Goal: Ask a question

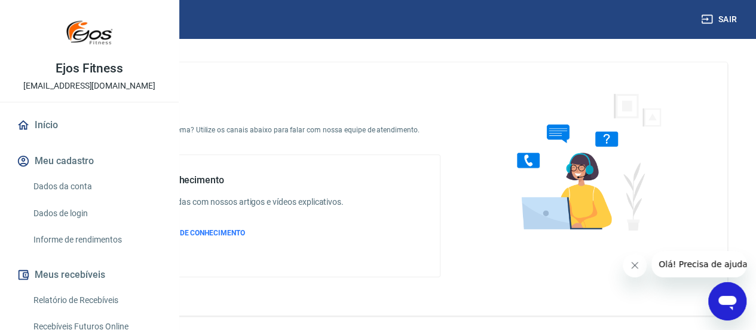
click at [732, 304] on icon "Abrir janela de mensagens" at bounding box center [728, 302] width 18 height 14
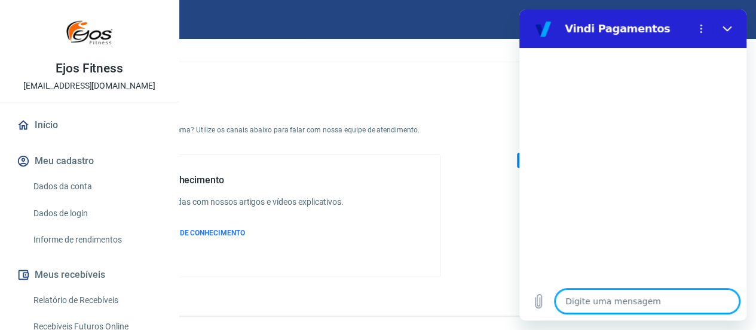
type textarea "o"
type textarea "x"
type textarea "ol"
type textarea "x"
type textarea "olá"
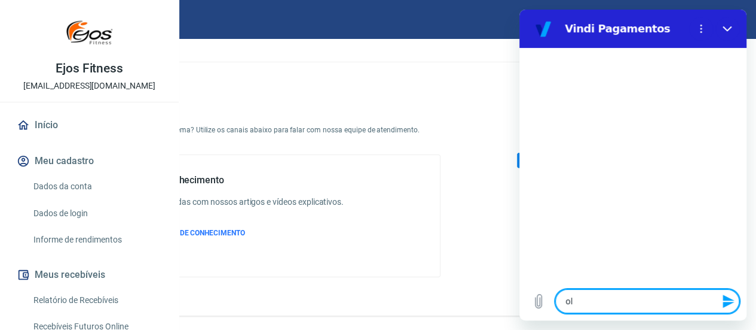
type textarea "x"
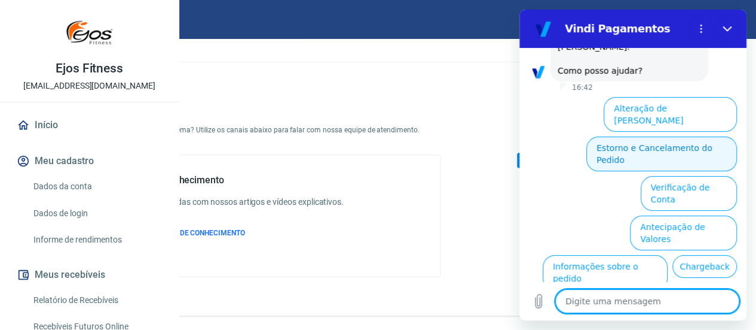
scroll to position [86, 0]
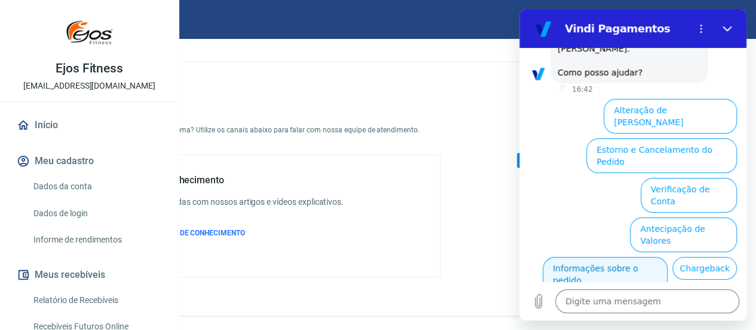
click at [610, 257] on button "Informações sobre o pedido" at bounding box center [605, 274] width 125 height 35
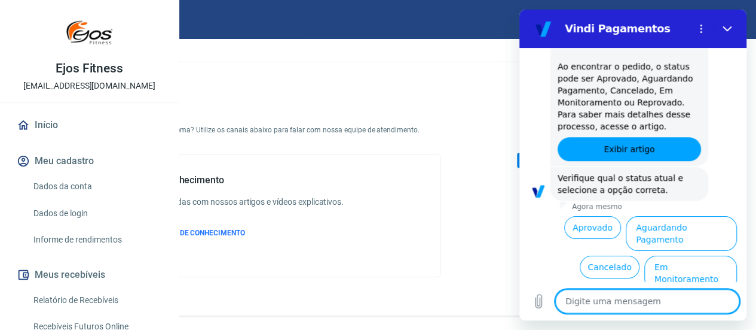
scroll to position [341, 0]
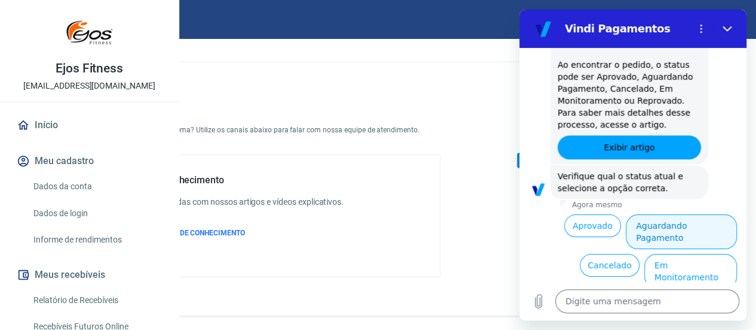
click at [654, 214] on button "Aguardando Pagamento" at bounding box center [681, 231] width 111 height 35
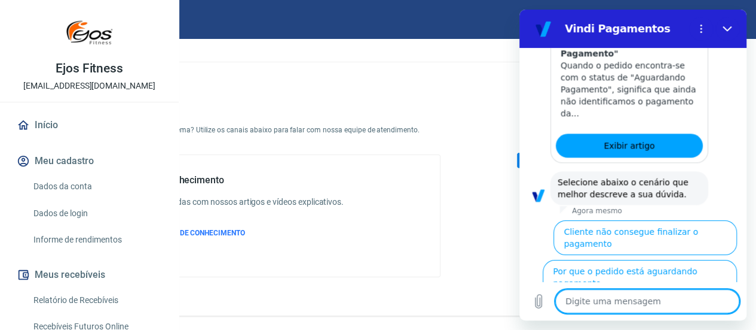
scroll to position [679, 0]
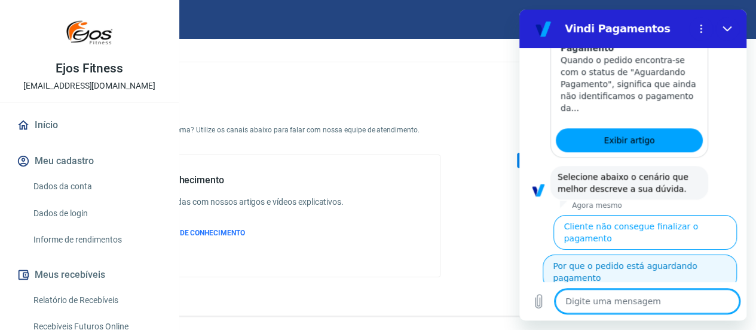
click at [625, 254] on button "Por que o pedido está aguardando pagamento" at bounding box center [640, 271] width 194 height 35
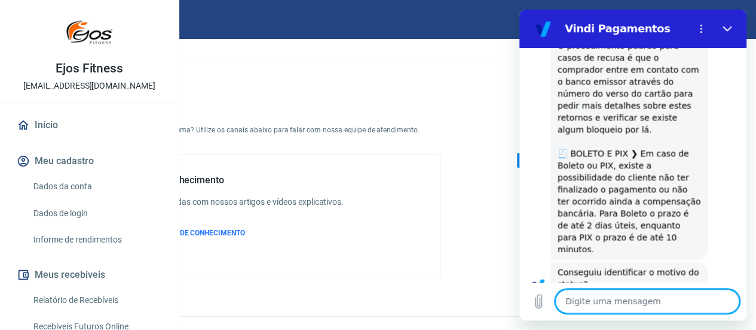
scroll to position [1146, 0]
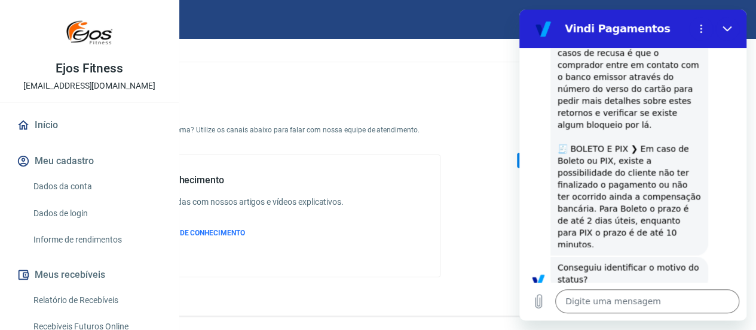
click at [707, 305] on button "Não" at bounding box center [719, 316] width 36 height 23
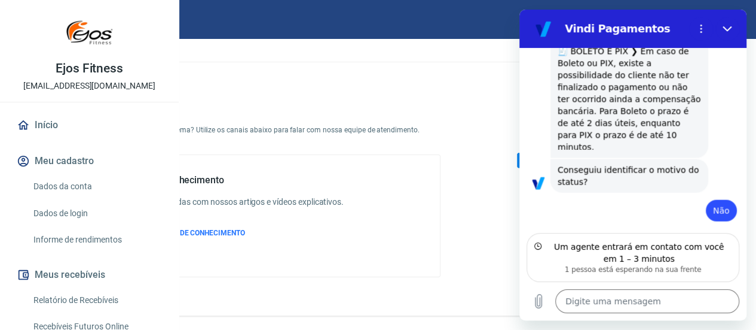
scroll to position [1231, 0]
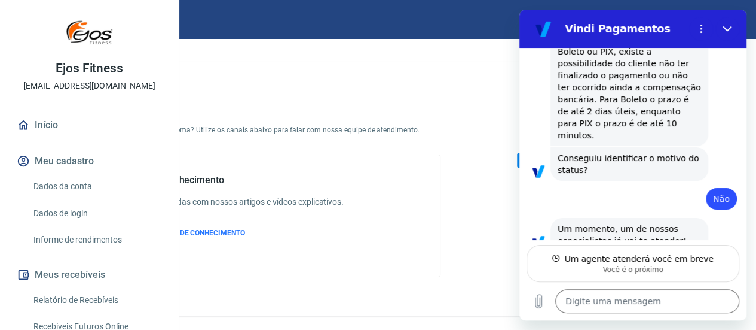
type textarea "x"
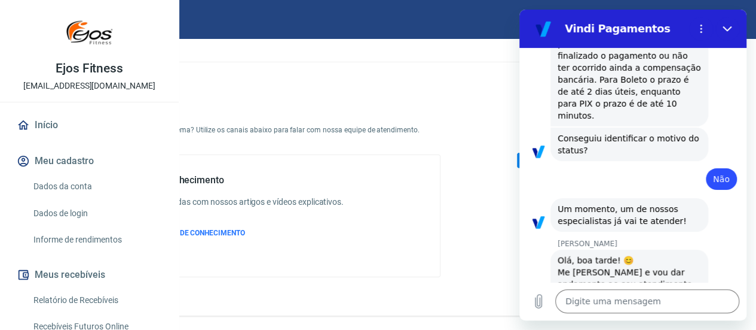
scroll to position [1277, 0]
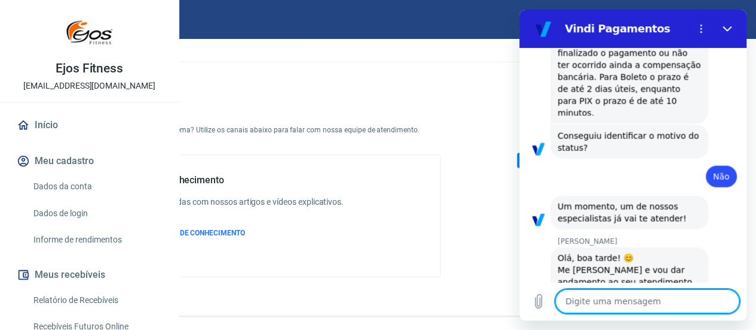
click at [601, 300] on textarea at bounding box center [648, 301] width 184 height 24
type textarea "b"
type textarea "x"
type textarea "bo"
type textarea "x"
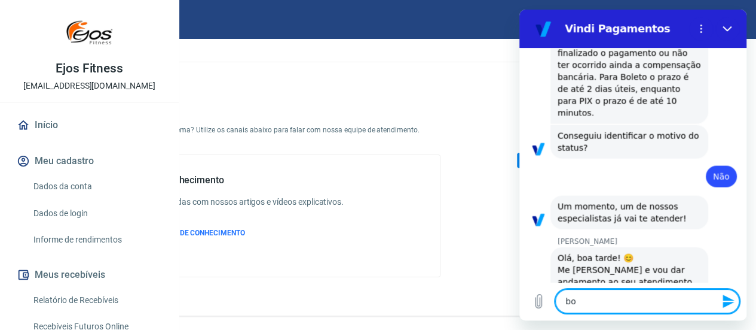
type textarea "boa"
type textarea "x"
type textarea "bo"
type textarea "x"
type textarea "b"
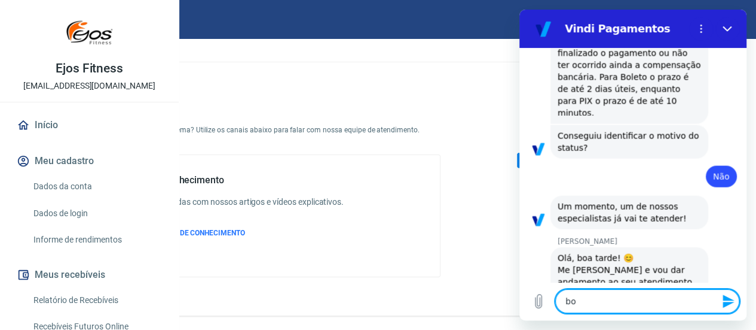
type textarea "x"
type textarea "B"
type textarea "x"
type textarea "Bo"
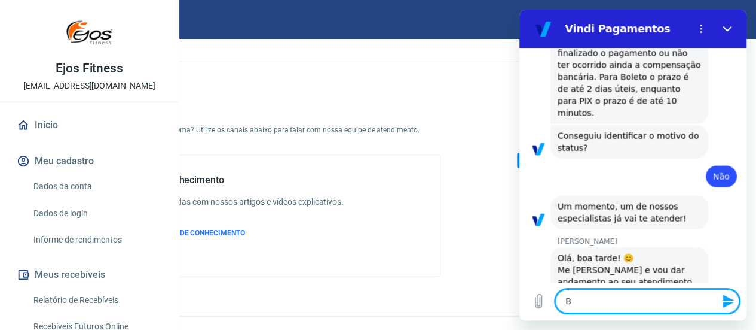
type textarea "x"
type textarea "Boa"
type textarea "x"
type textarea "Boa"
type textarea "x"
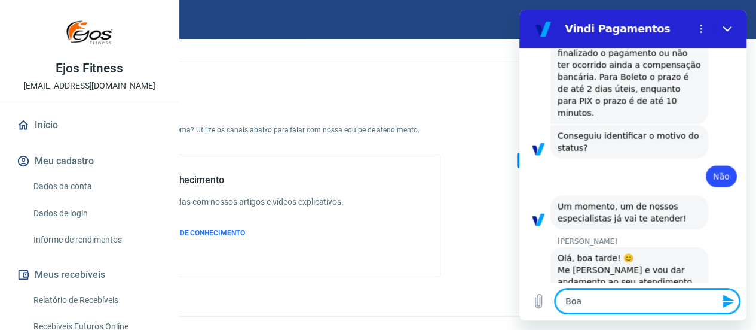
type textarea "Boa t"
type textarea "x"
type textarea "Boa ta"
type textarea "x"
type textarea "Boa tar"
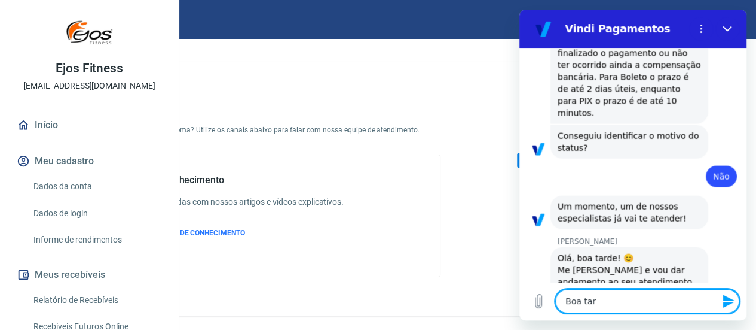
type textarea "x"
type textarea "Boa tard"
type textarea "x"
type textarea "Boa tarde"
type textarea "x"
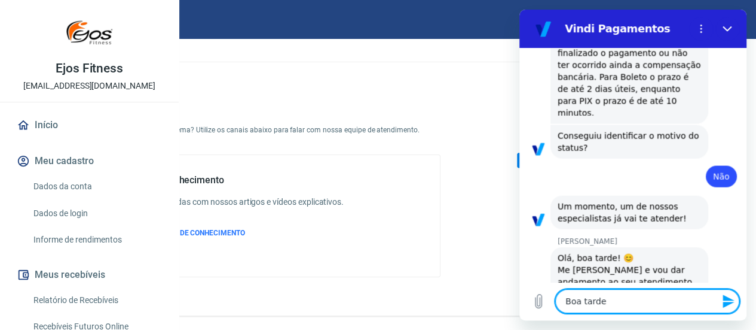
type textarea "Boa tarde,"
type textarea "x"
type textarea "Boa tarde,"
type textarea "x"
type textarea "Boa tarde, A"
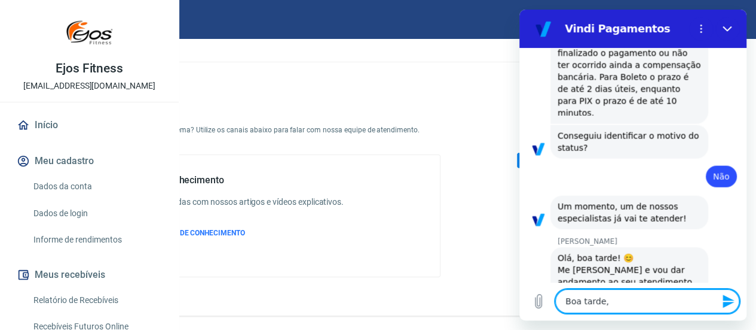
type textarea "x"
type textarea "Boa tarde, An"
type textarea "x"
type textarea "Boa tarde, And"
type textarea "x"
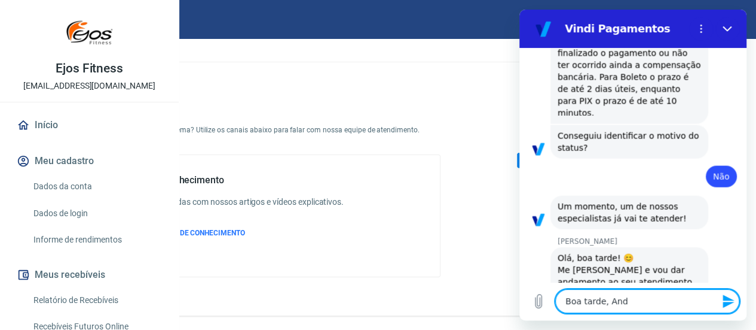
type textarea "Boa tarde, Andr"
type textarea "x"
type textarea "Boa tarde, Andre"
type textarea "x"
type textarea "Boa tarde, Andrez"
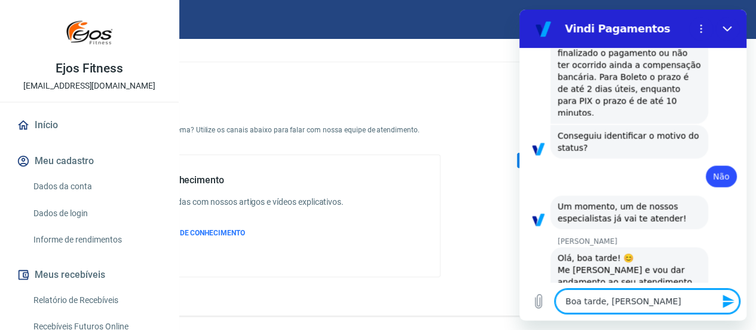
type textarea "x"
type textarea "Boa tarde, Andrezz"
type textarea "x"
type textarea "Boa tarde, Andrezza"
type textarea "x"
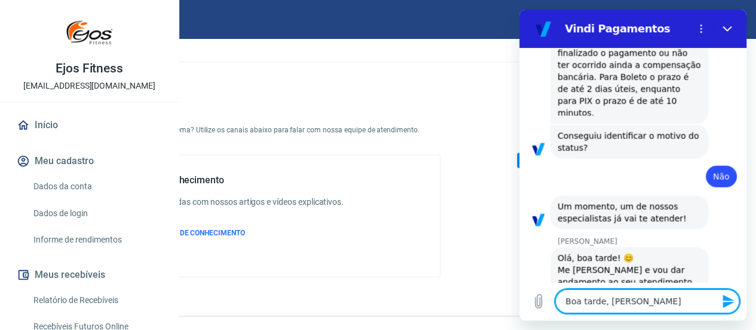
type textarea "Boa tarde, Andrezza!"
type textarea "x"
type textarea "Boa tarde, Andrezza!"
click at [730, 305] on icon "Enviar mensagem" at bounding box center [729, 301] width 14 height 14
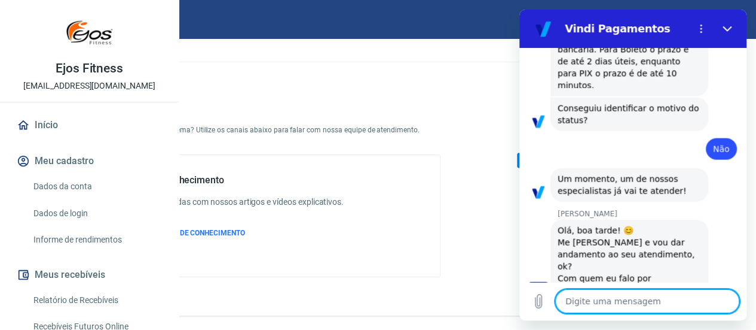
type textarea "x"
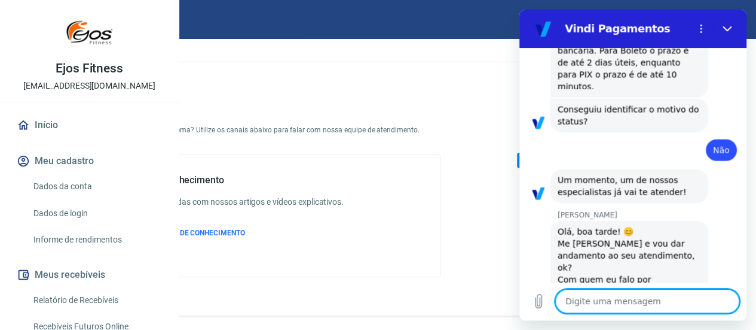
scroll to position [1305, 0]
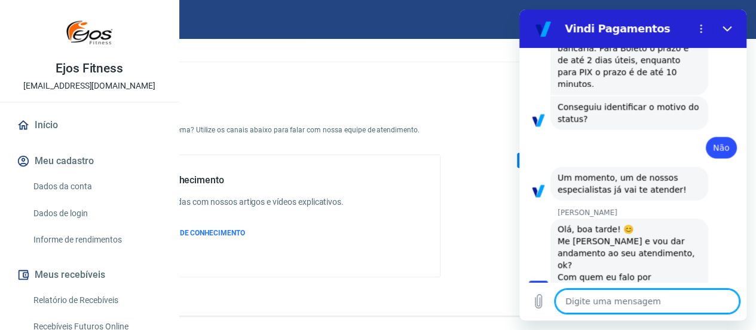
type textarea "J"
type textarea "x"
type textarea "Jo"
type textarea "x"
type textarea "Joe"
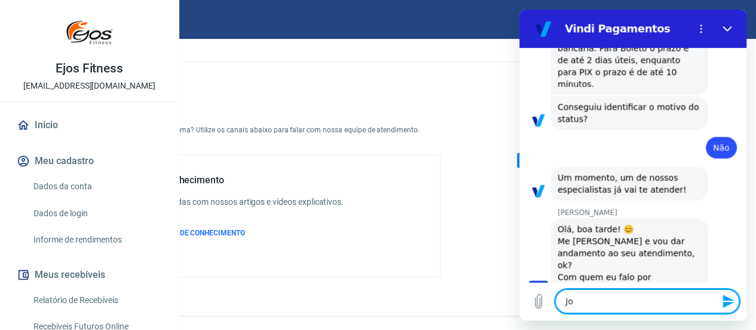
type textarea "x"
type textarea "Joel"
type textarea "x"
type textarea "Joelm"
type textarea "x"
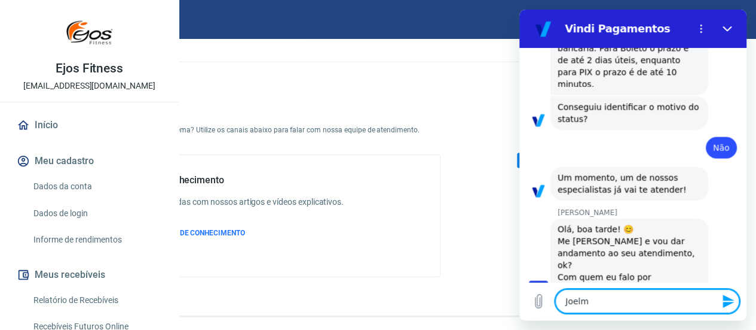
type textarea "Joelma"
type textarea "x"
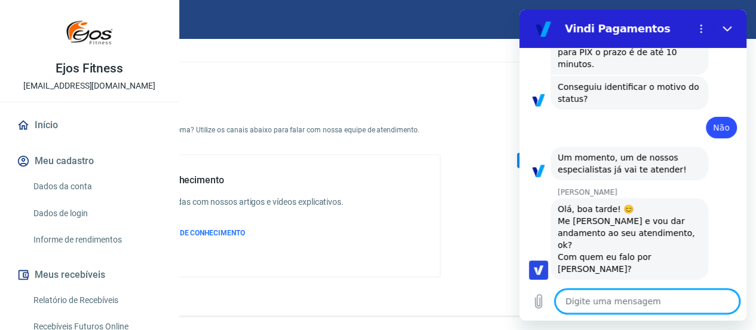
scroll to position [1328, 0]
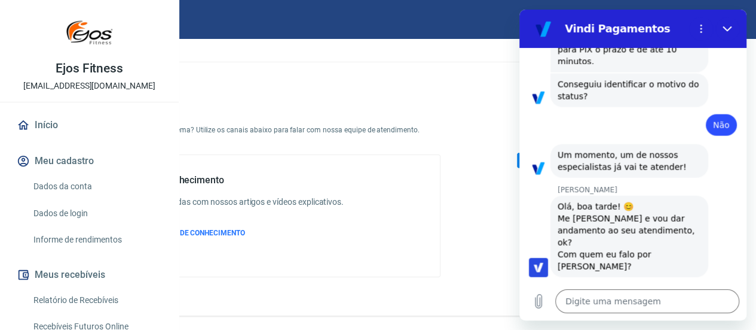
type textarea "x"
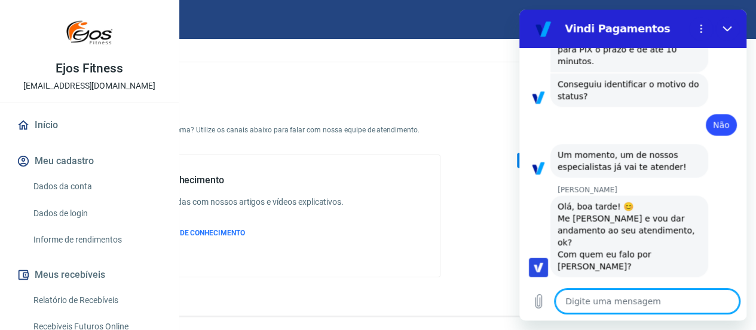
scroll to position [1368, 0]
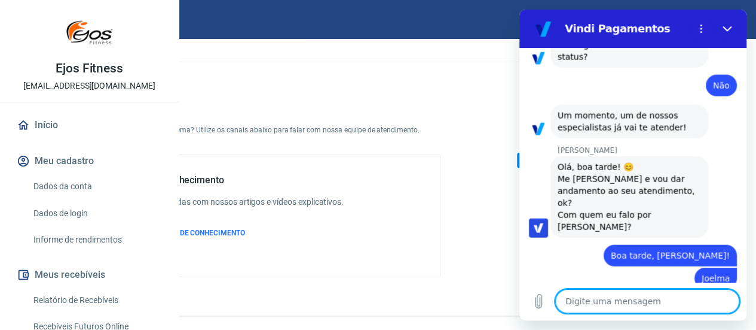
type textarea "e"
type textarea "x"
type textarea "es"
type textarea "x"
type textarea "est"
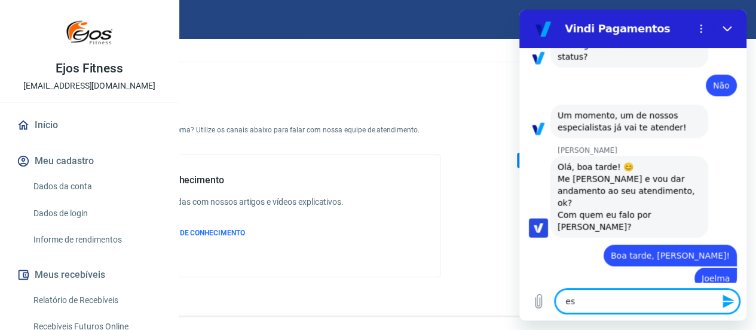
type textarea "x"
type textarea "esto"
type textarea "x"
type textarea "estou"
type textarea "x"
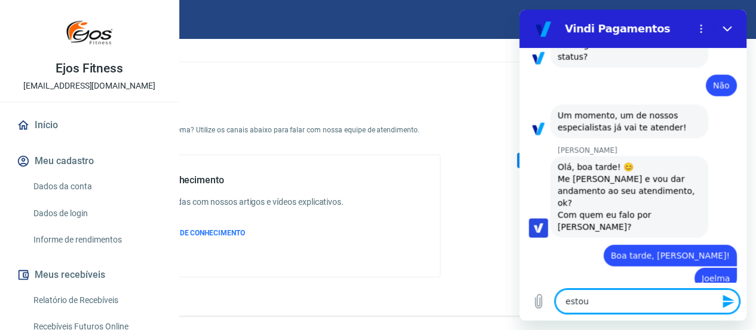
type textarea "estou"
type textarea "x"
type textarea "estou c"
type textarea "x"
type textarea "estou co"
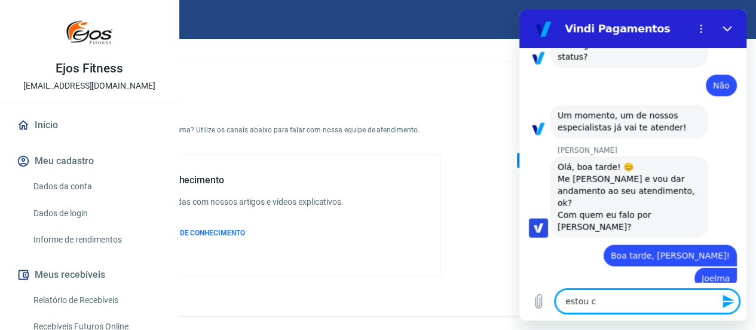
type textarea "x"
type textarea "estou com"
type textarea "x"
type textarea "estou com"
type textarea "x"
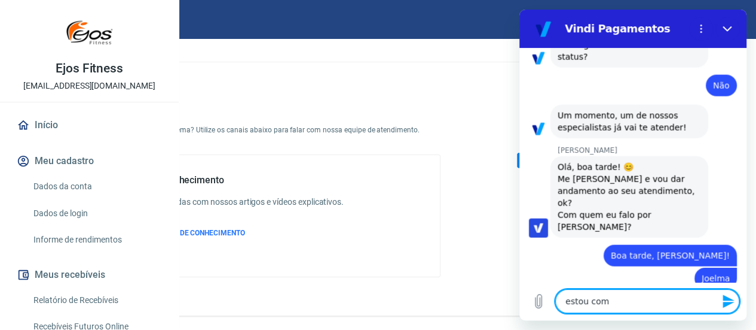
type textarea "estou com u"
type textarea "x"
type textarea "estou com um"
type textarea "x"
type textarea "estou com um"
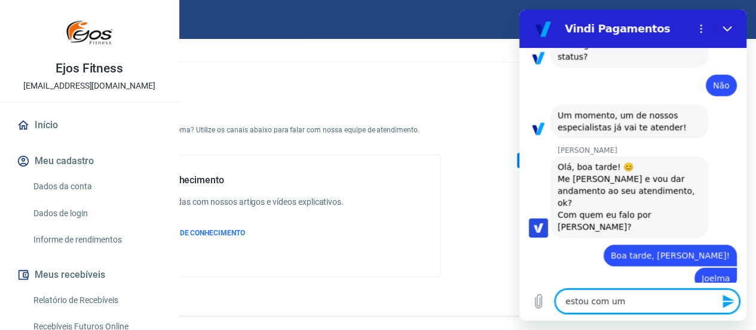
type textarea "x"
type textarea "estou com um p"
type textarea "x"
type textarea "estou com um pr"
type textarea "x"
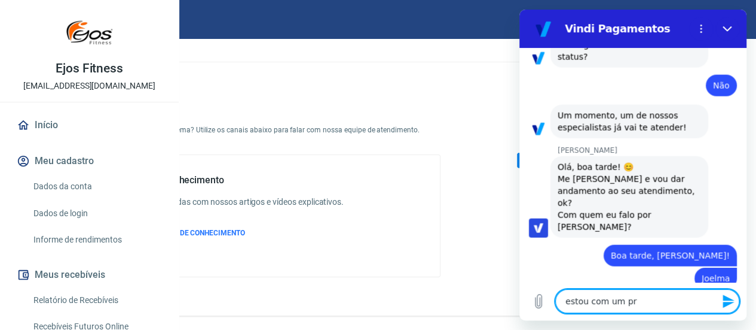
type textarea "estou com um pro"
type textarea "x"
type textarea "estou com um prob"
type textarea "x"
type textarea "estou com um probl"
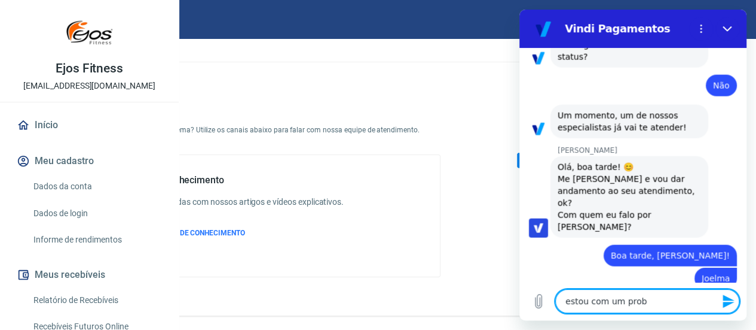
type textarea "x"
type textarea "estou com um proble"
type textarea "x"
type textarea "estou com um problem"
type textarea "x"
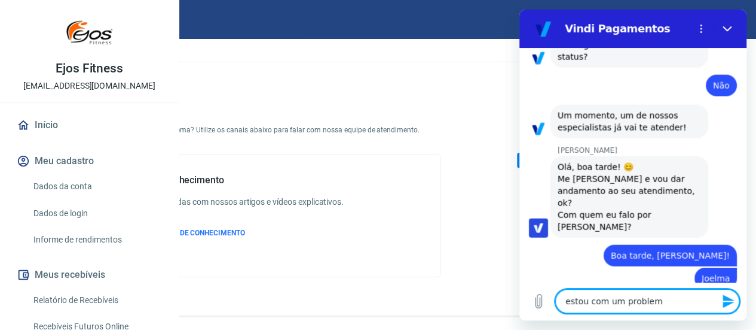
type textarea "estou com um problema"
type textarea "x"
type textarea "estou com um problema"
type textarea "x"
type textarea "estou com um problema c"
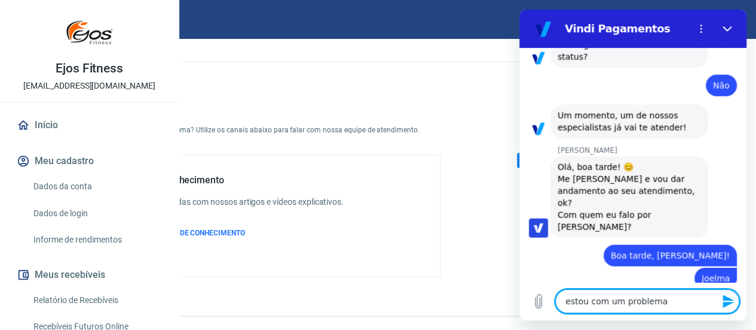
type textarea "x"
type textarea "estou com um problema co"
type textarea "x"
type textarea "estou com um problema com"
type textarea "x"
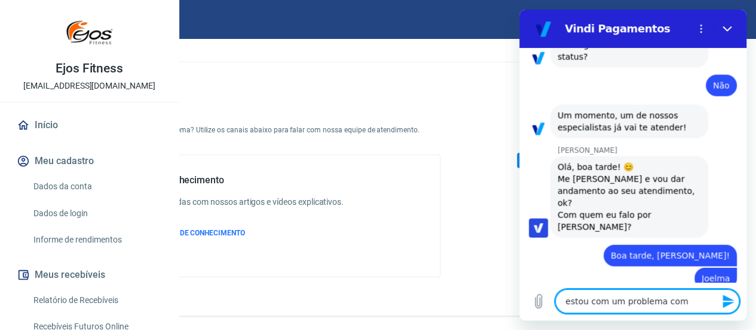
type textarea "estou com um problema com"
type textarea "x"
type textarea "estou com um problema com u"
type textarea "x"
type textarea "estou com um problema com um"
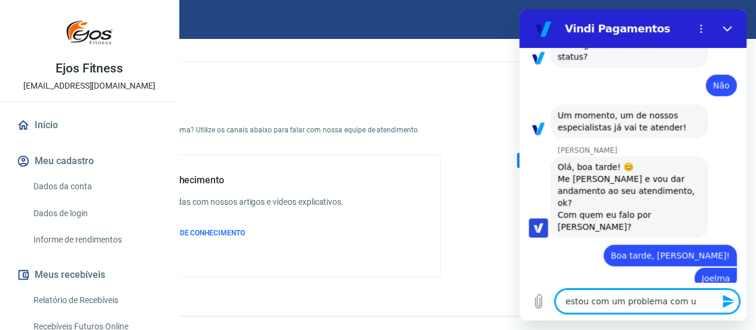
type textarea "x"
type textarea "estou com um problema com ump"
type textarea "x"
type textarea "estou com um problema com umpe"
type textarea "x"
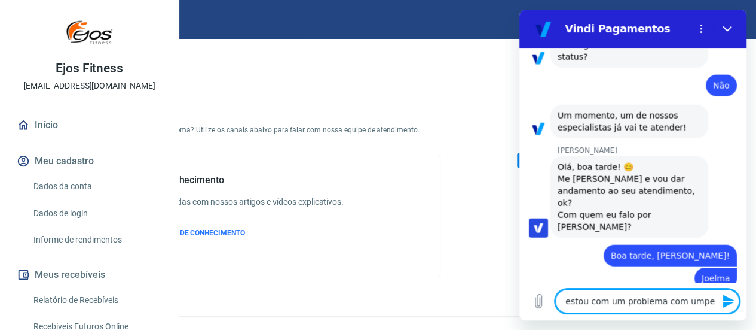
type textarea "estou com um problema com umped"
type textarea "x"
type textarea "estou com um problema com umpedi"
type textarea "x"
type textarea "estou com um problema com umpedid"
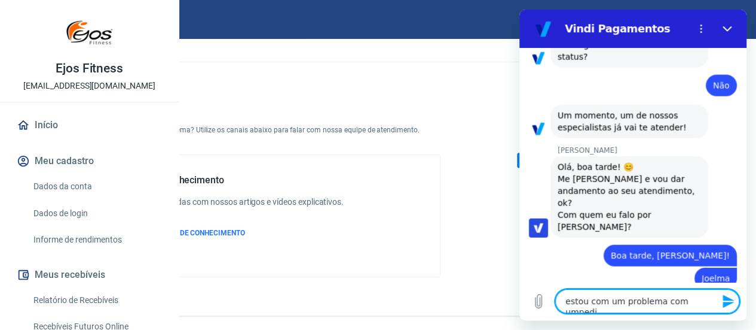
type textarea "x"
type textarea "estou com um problema com umpedido"
type textarea "x"
type textarea "estou com um problema com umpedid"
type textarea "x"
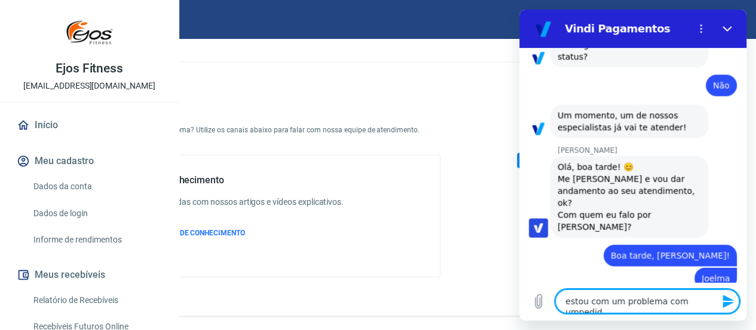
type textarea "estou com um problema com umpedi"
type textarea "x"
type textarea "estou com um problema com umped"
type textarea "x"
type textarea "estou com um problema com umpe"
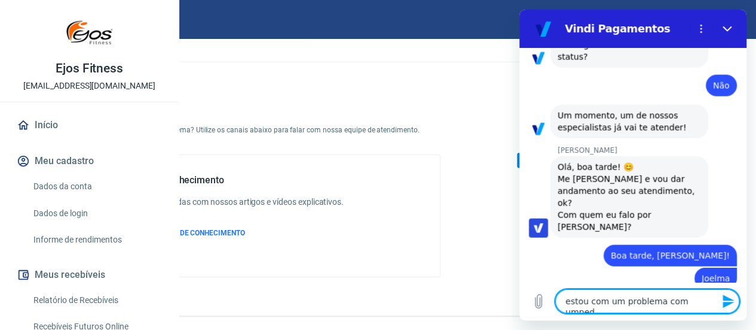
type textarea "x"
type textarea "estou com um problema com ump"
type textarea "x"
type textarea "estou com um problema com um"
type textarea "x"
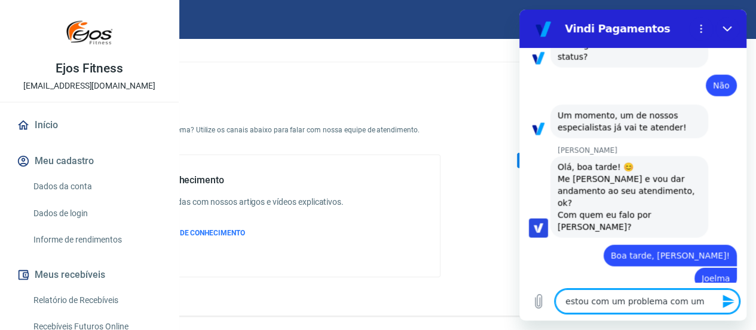
type textarea "estou com um problema com u"
type textarea "x"
type textarea "estou com um problema com"
type textarea "x"
type textarea "estou com um problema com"
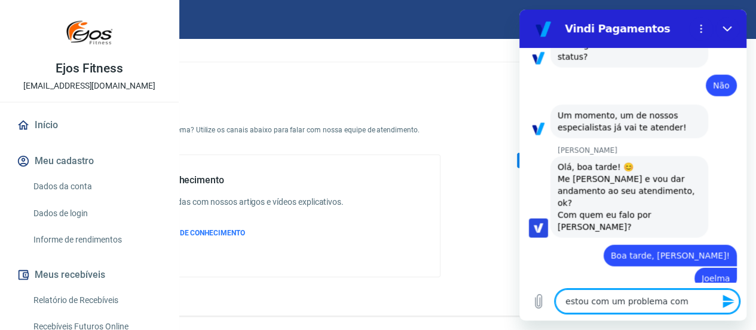
type textarea "x"
type textarea "estou com um problema co"
type textarea "x"
type textarea "estou com um problema c"
type textarea "x"
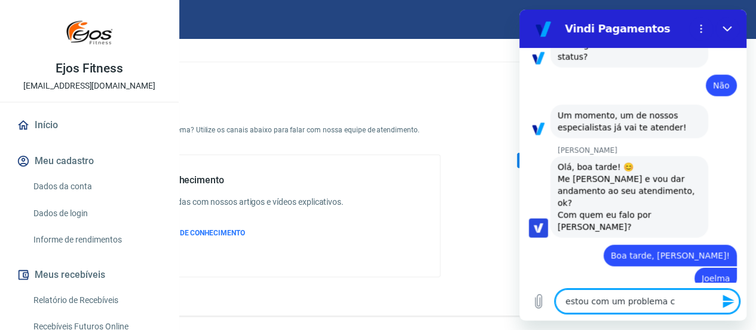
type textarea "estou com um problema"
type textarea "x"
type textarea "estou com um problema n"
type textarea "x"
type textarea "estou com um problema no"
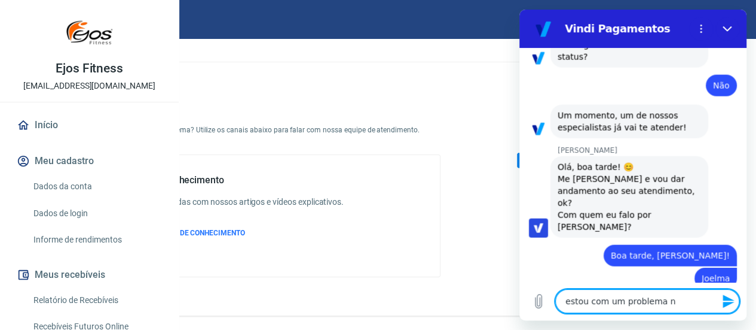
type textarea "x"
type textarea "estou com um problema no"
type textarea "x"
type textarea "estou com um problema no p"
type textarea "x"
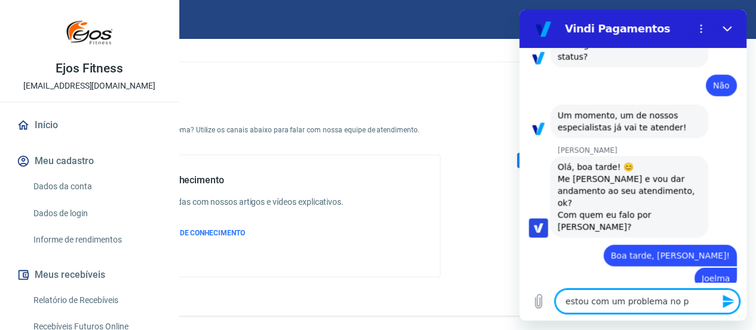
type textarea "estou com um problema no pe"
type textarea "x"
type textarea "estou com um problema no ped"
type textarea "x"
type textarea "estou com um problema no pedi"
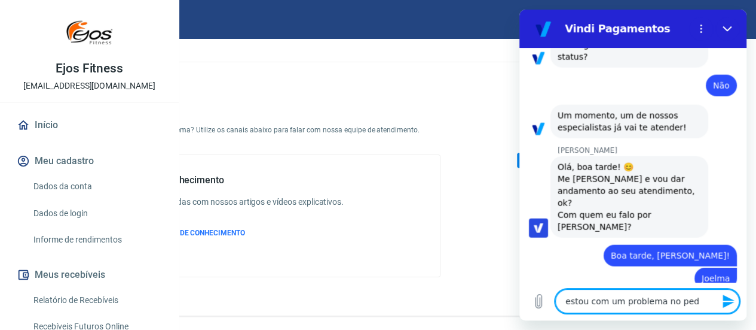
type textarea "x"
type textarea "estou com um problema no pedid"
type textarea "x"
type textarea "estou com um problema no pedido"
type textarea "x"
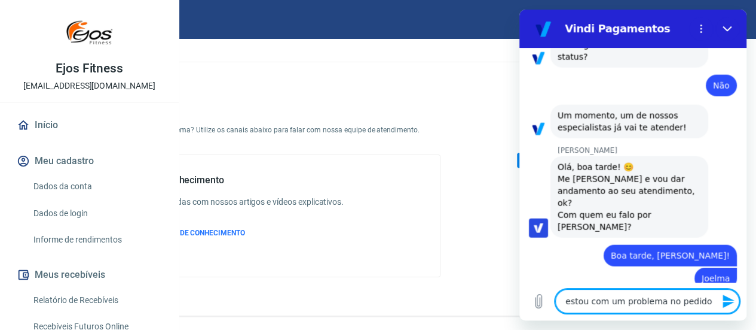
type textarea "estou com um problema no pedido"
type textarea "x"
type textarea "estou com um problema no pedido d"
type textarea "x"
type textarea "estou com um problema no pedido da"
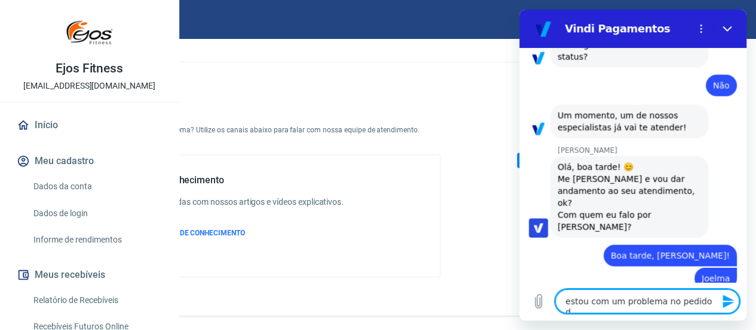
type textarea "x"
type textarea "estou com um problema no pedido da"
type textarea "x"
type textarea "estou com um problema no pedido da c"
type textarea "x"
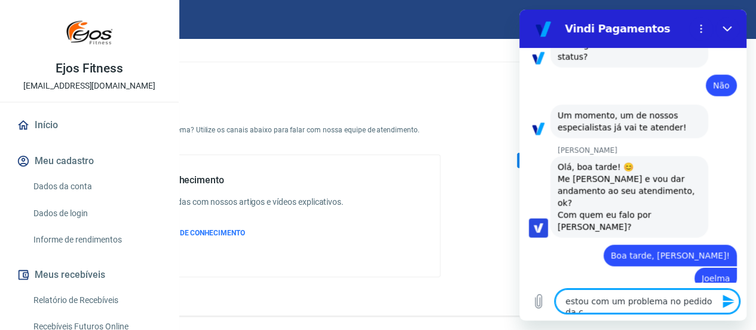
type textarea "estou com um problema no pedido da cl"
type textarea "x"
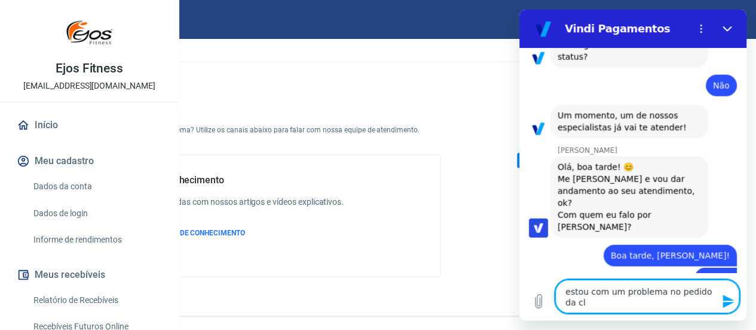
type textarea "estou com um problema no pedido da cli"
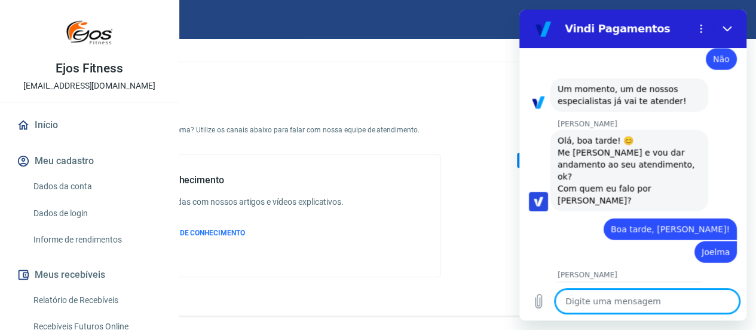
scroll to position [1396, 0]
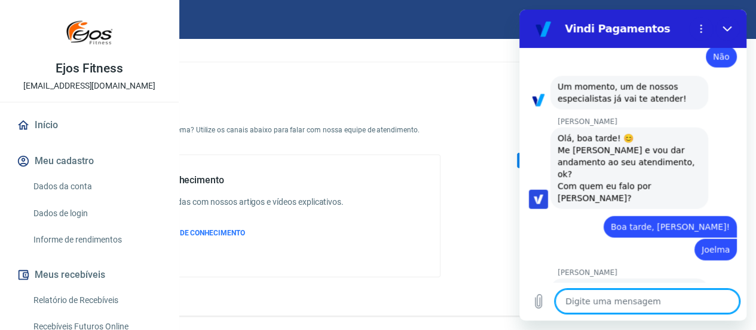
click at [611, 299] on textarea at bounding box center [648, 301] width 184 height 24
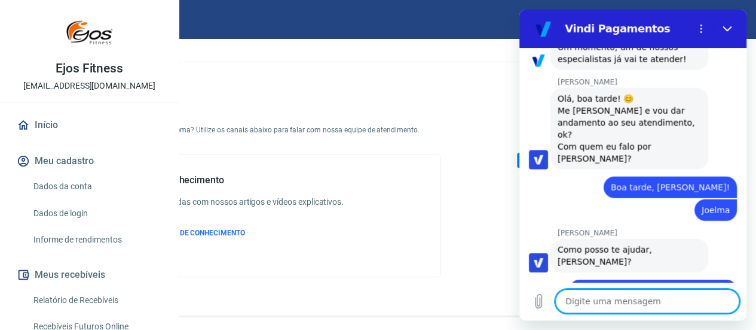
paste textarea "224532172"
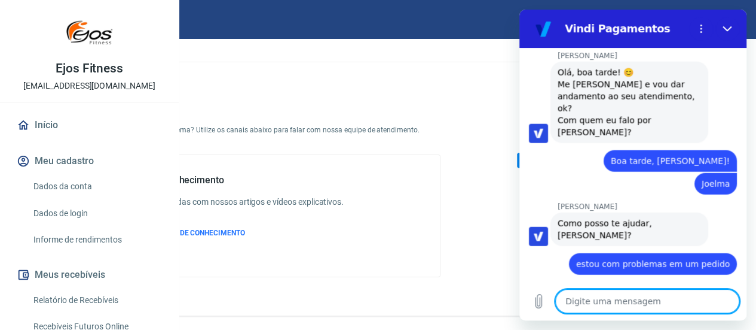
scroll to position [1465, 0]
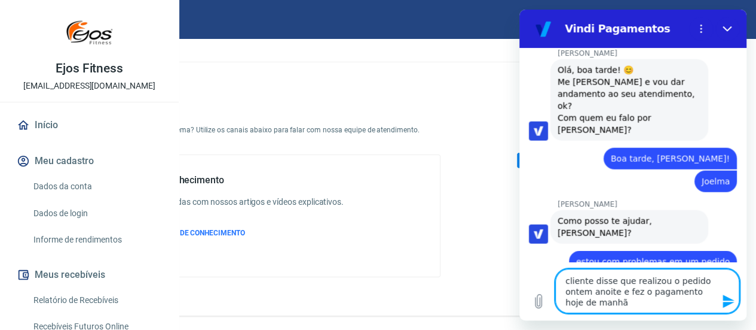
click at [619, 308] on textarea "cliente disse que realizou o pedido ontem anoite e fez o pagamento hoje de manhã" at bounding box center [648, 291] width 184 height 44
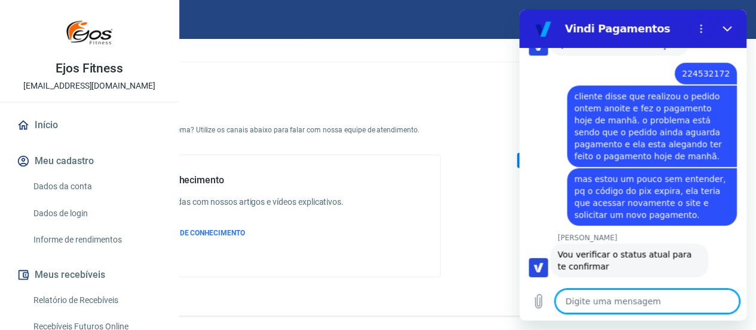
scroll to position [1760, 0]
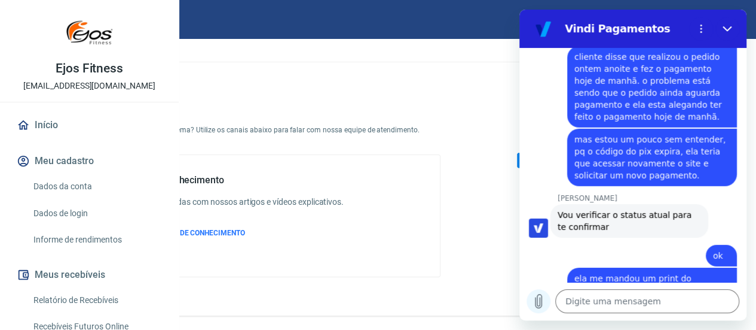
click at [542, 298] on icon "Carregar arquivo" at bounding box center [539, 301] width 7 height 14
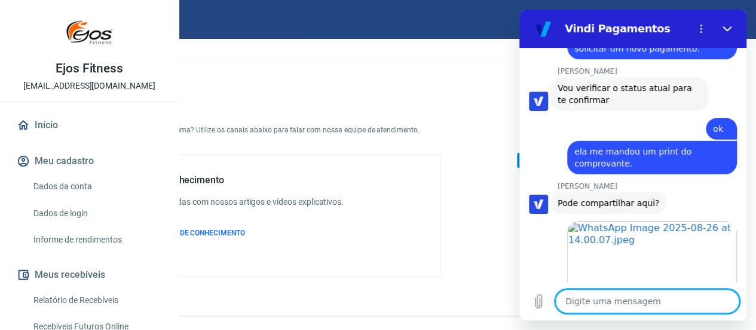
scroll to position [1889, 0]
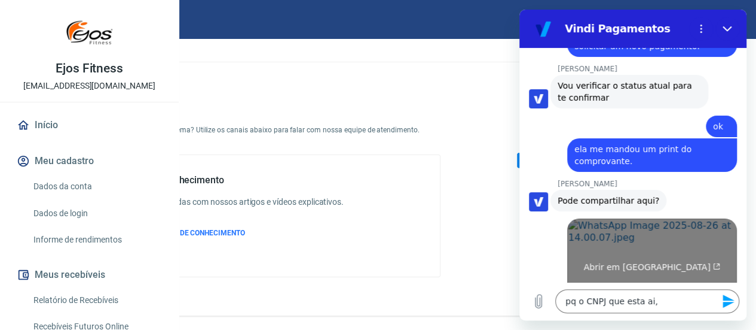
click at [613, 218] on link "Abrir em nova aba" at bounding box center [653, 261] width 170 height 87
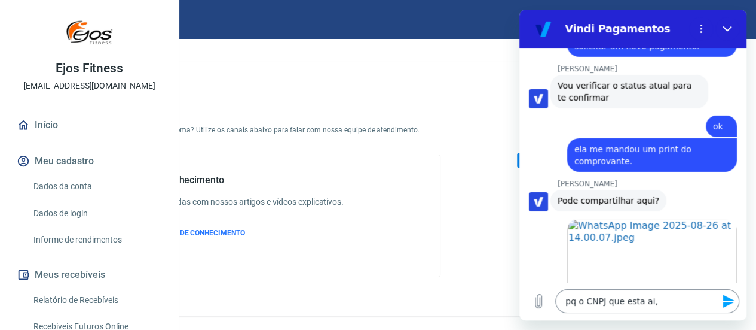
click at [682, 302] on textarea "pq o CNPJ que esta ai," at bounding box center [648, 301] width 184 height 24
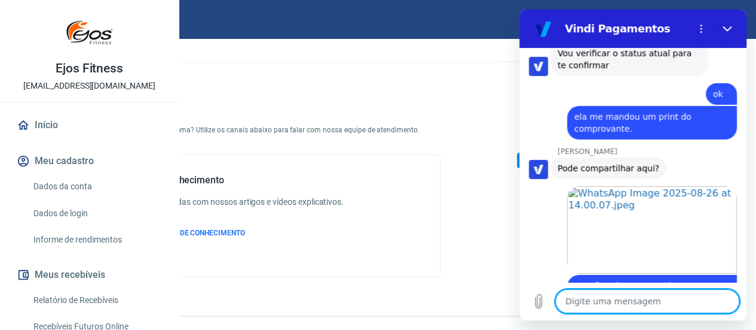
scroll to position [1924, 0]
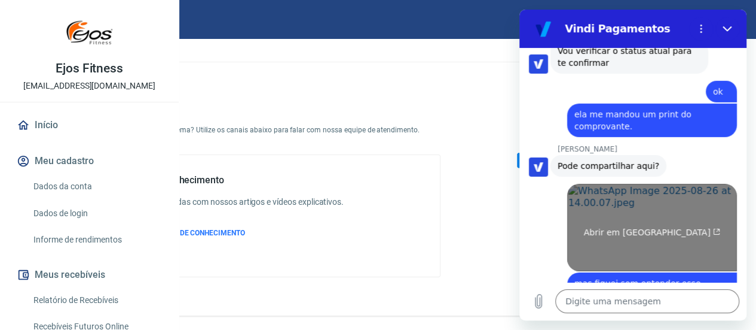
click at [660, 184] on link "Abrir em nova aba" at bounding box center [653, 227] width 170 height 87
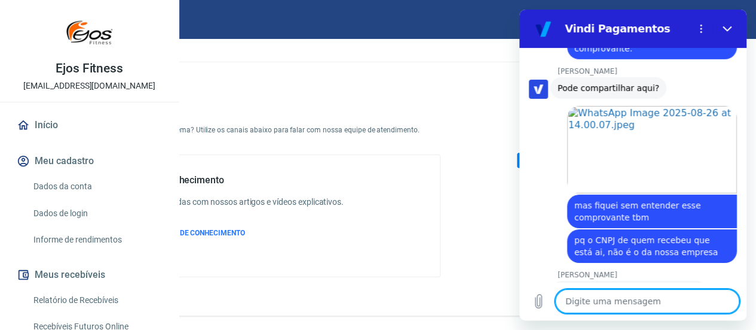
scroll to position [2004, 0]
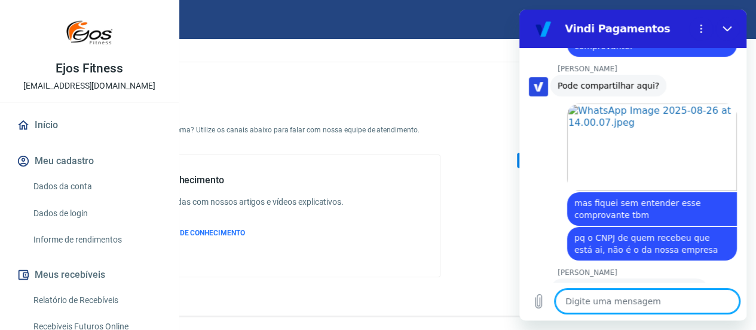
paste textarea "yainenepomuceno@gmail.com"
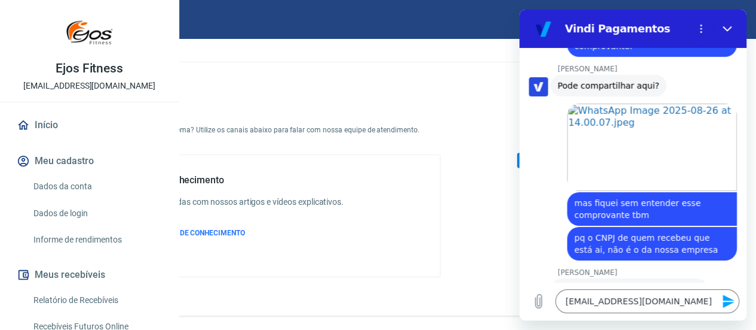
click at [724, 303] on icon "Enviar mensagem" at bounding box center [728, 300] width 11 height 13
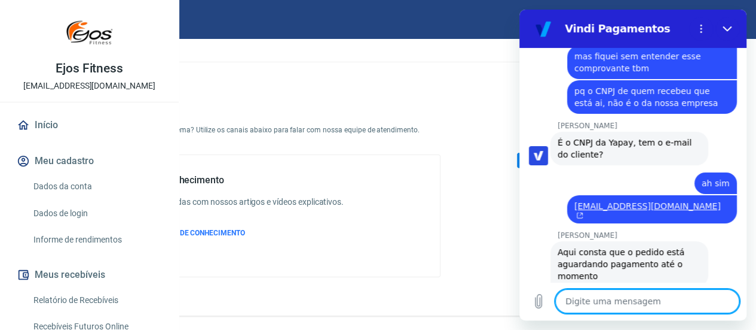
scroll to position [2173, 0]
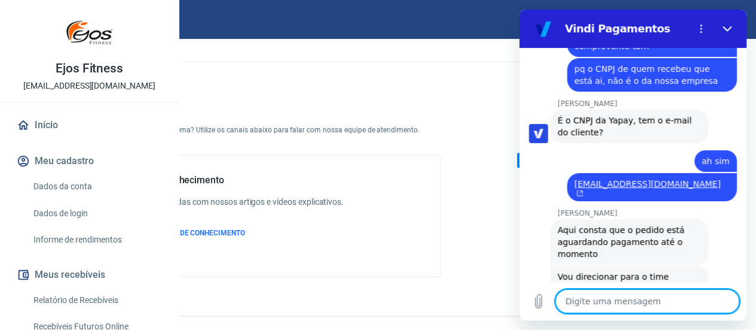
click at [629, 306] on textarea at bounding box center [648, 301] width 184 height 24
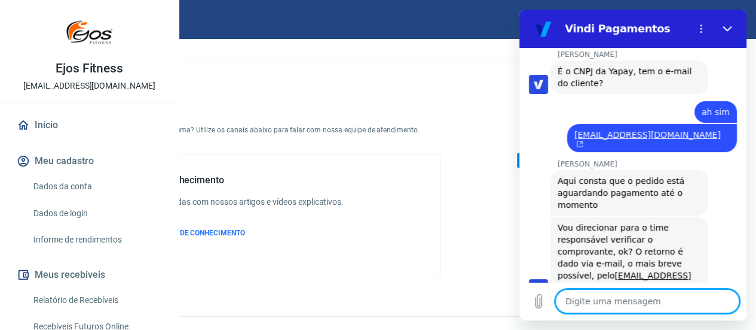
scroll to position [2224, 0]
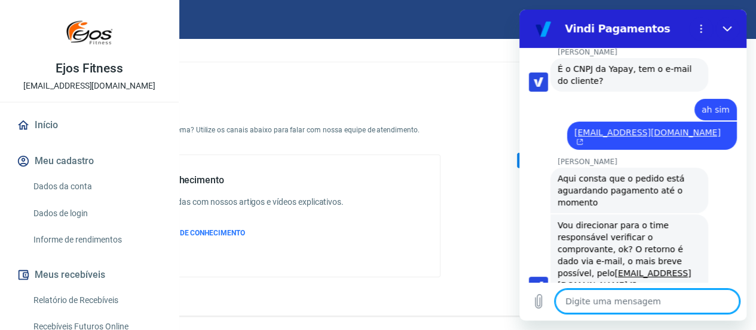
click at [636, 300] on textarea at bounding box center [648, 301] width 184 height 24
click at [536, 304] on icon "Carregar arquivo" at bounding box center [539, 301] width 7 height 14
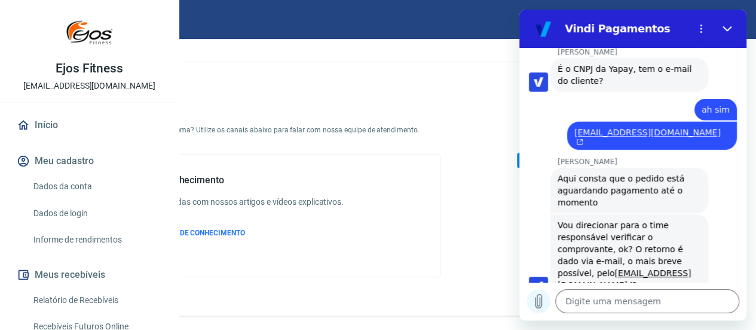
click at [541, 299] on icon "Carregar arquivo" at bounding box center [539, 301] width 14 height 14
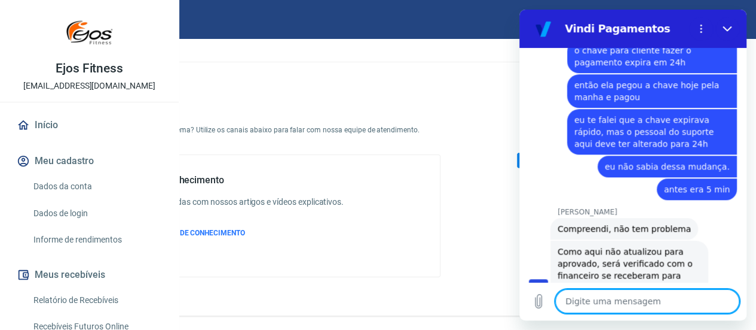
scroll to position [2658, 0]
